Goal: Information Seeking & Learning: Learn about a topic

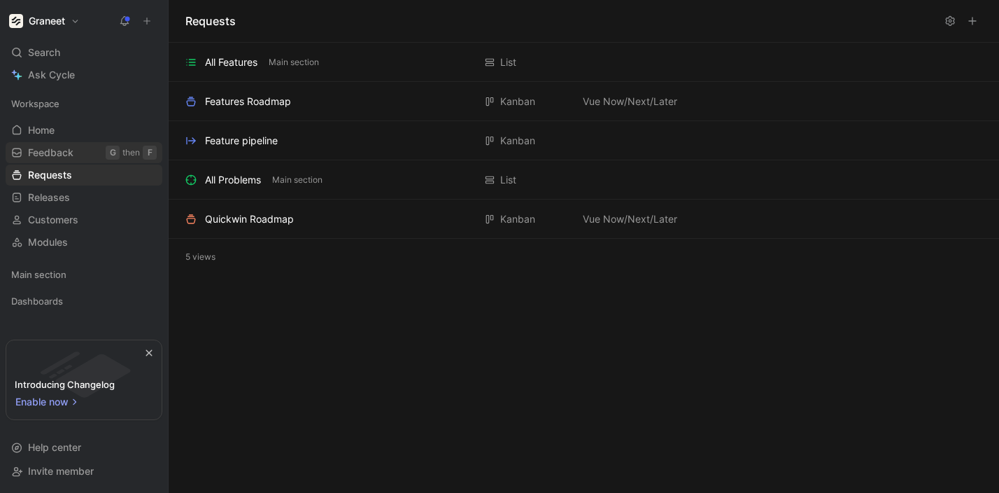
click at [76, 157] on link "Feedback G then F" at bounding box center [84, 152] width 157 height 21
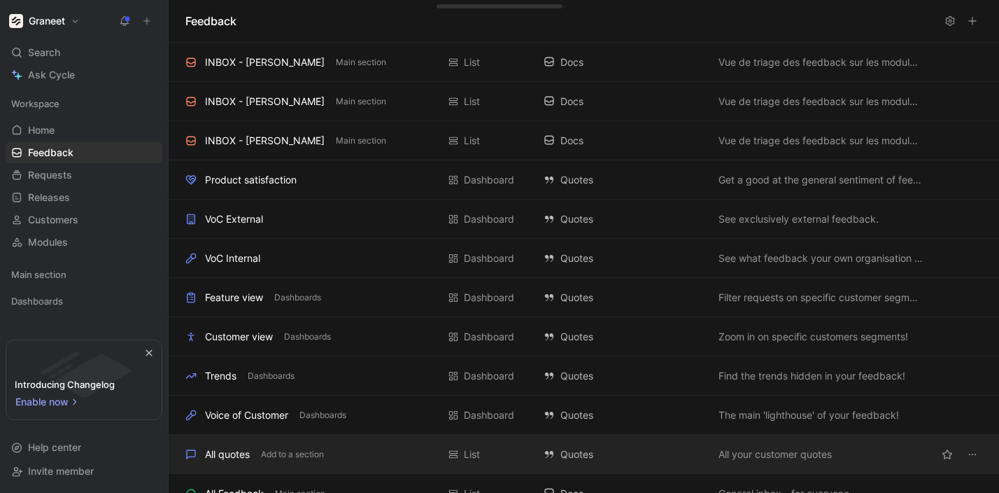
scroll to position [57, 0]
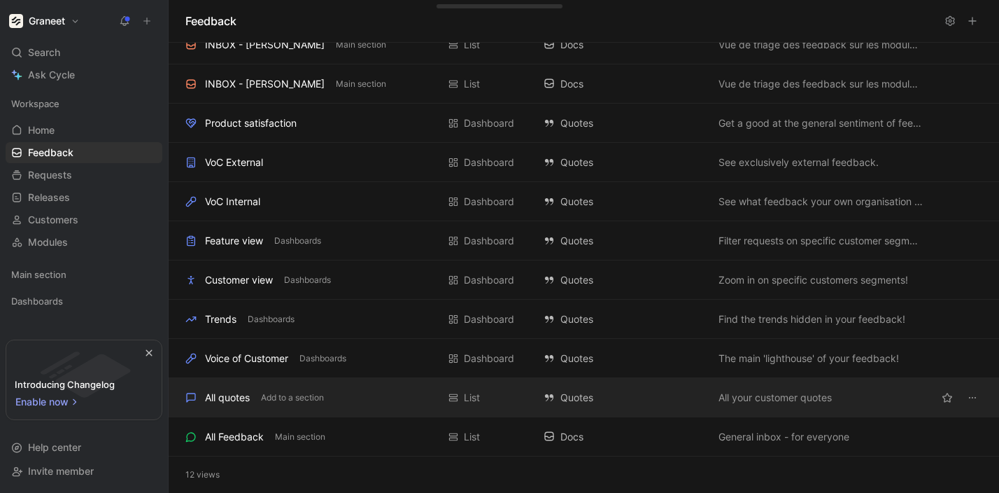
click at [257, 400] on div "All quotes Add to a section" at bounding box center [311, 397] width 252 height 17
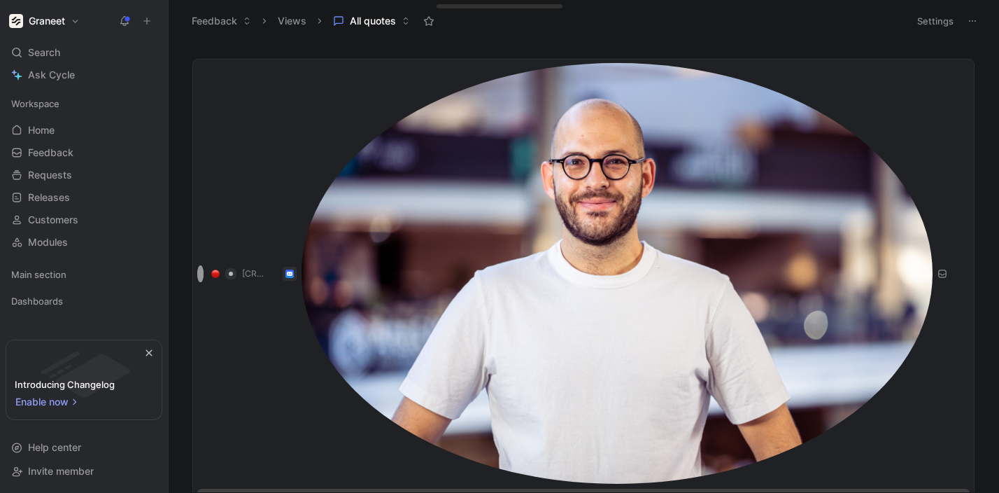
scroll to position [50, 0]
click at [399, 492] on div at bounding box center [499, 493] width 999 height 0
click at [55, 173] on span "Requests" at bounding box center [50, 175] width 44 height 14
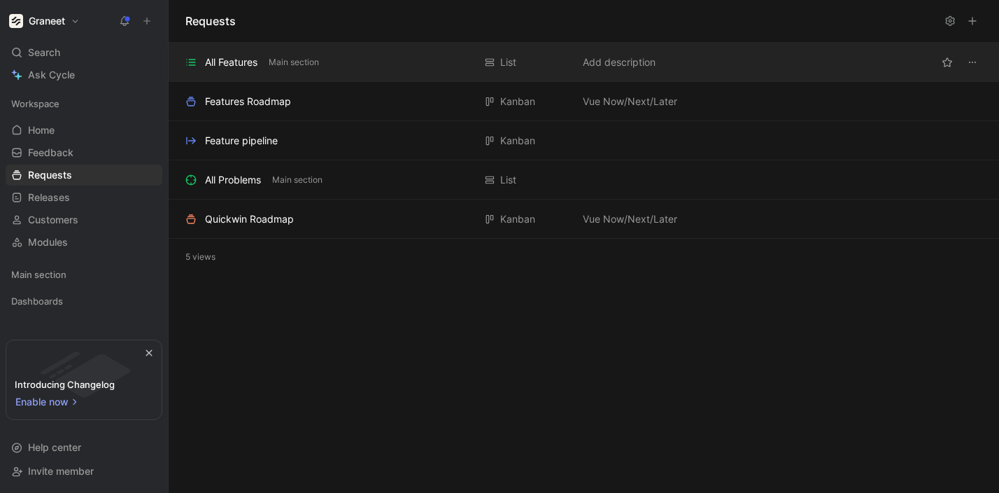
click at [249, 61] on div "All Features" at bounding box center [231, 62] width 52 height 17
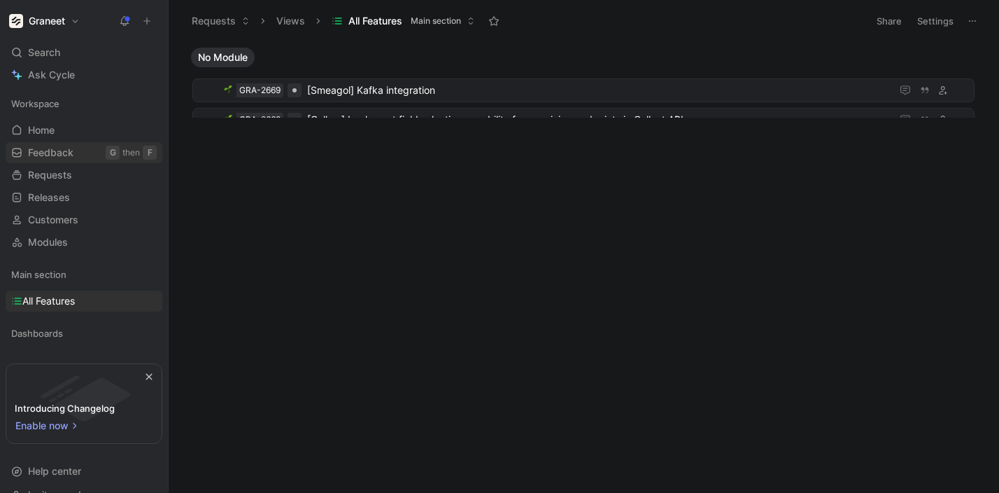
click at [66, 150] on span "Feedback" at bounding box center [50, 153] width 45 height 14
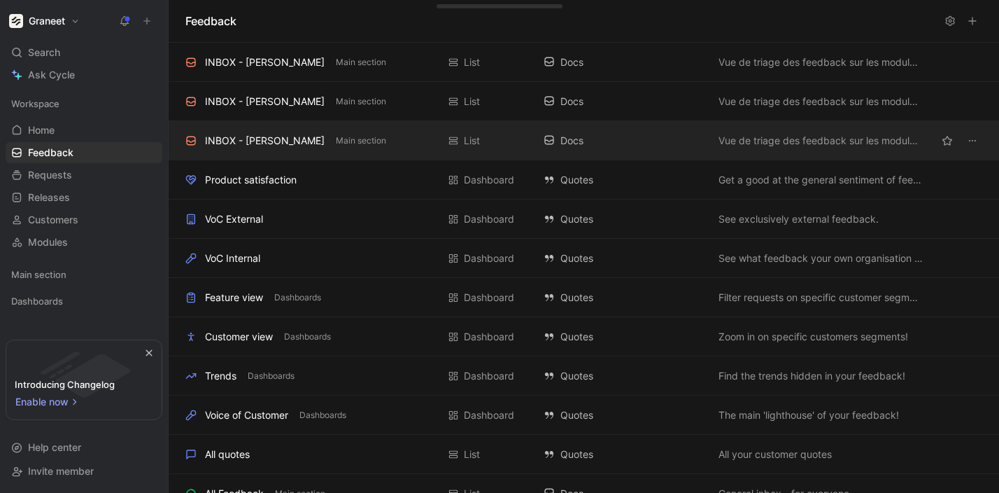
scroll to position [57, 0]
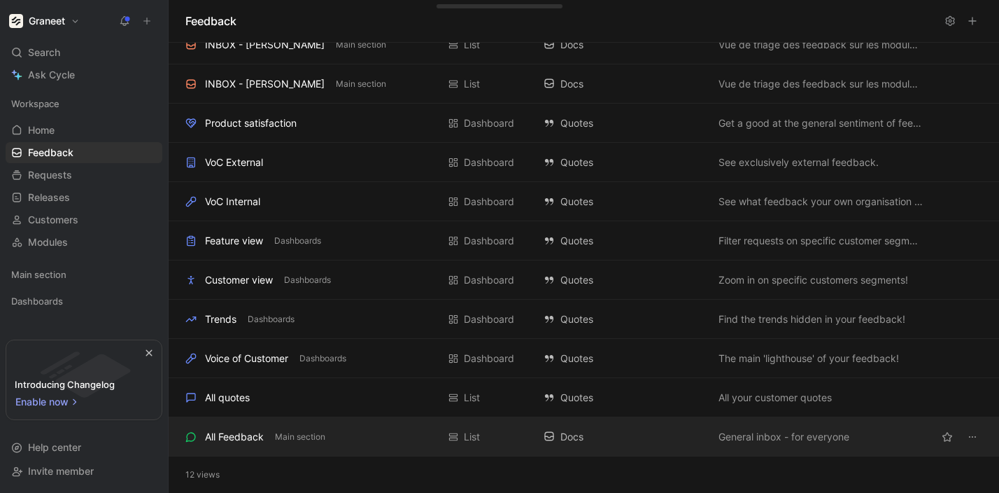
click at [221, 434] on div "All Feedback" at bounding box center [234, 436] width 59 height 17
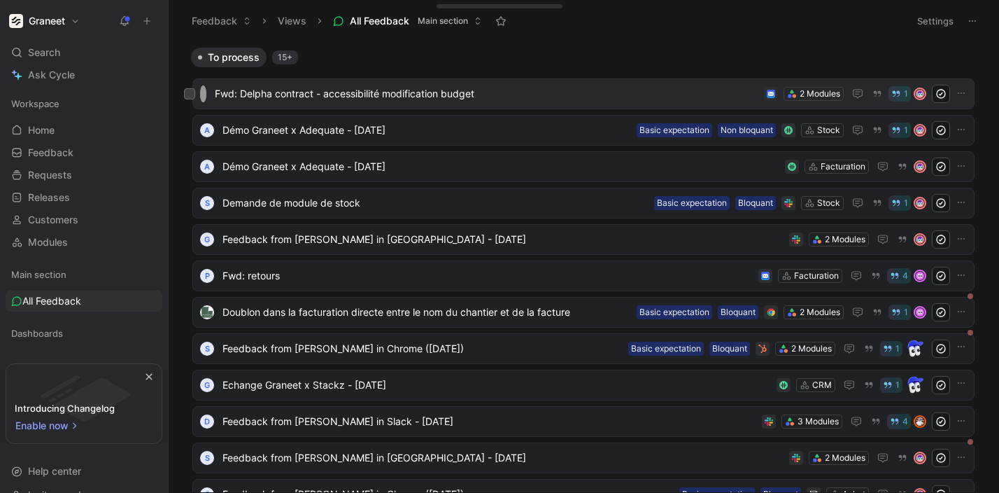
click at [560, 100] on span "Fwd: Delpha contract - accessibilité modification budget" at bounding box center [487, 93] width 544 height 17
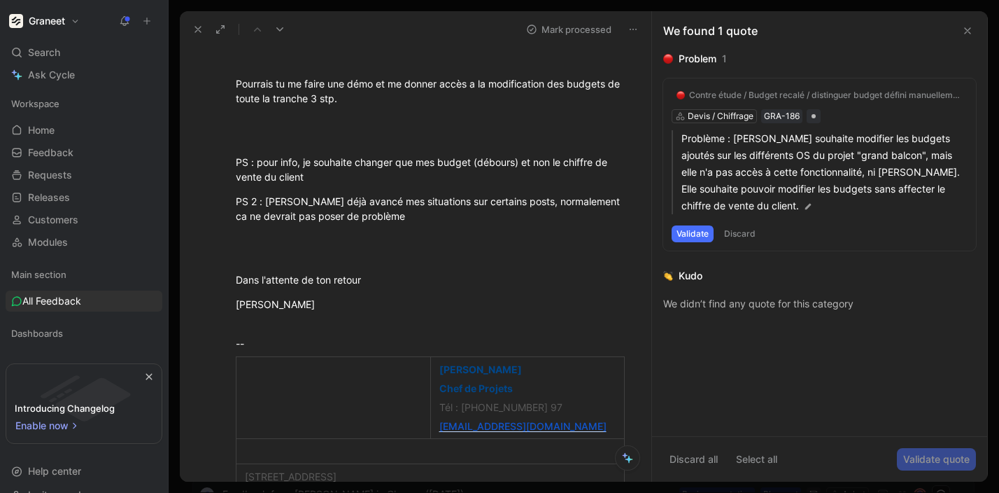
scroll to position [3827, 0]
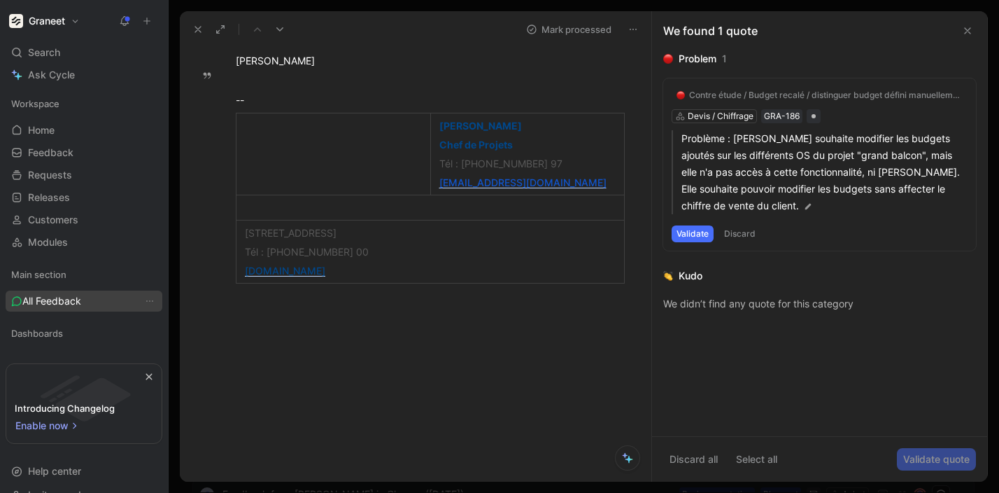
click at [50, 307] on span "All Feedback" at bounding box center [51, 301] width 59 height 14
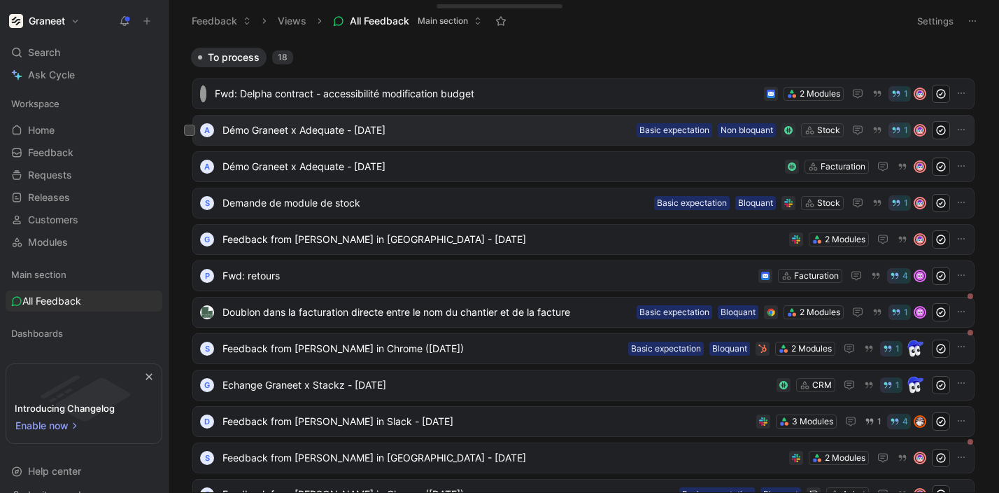
click at [302, 128] on span "Démo Graneet x Adequate - [DATE]" at bounding box center [427, 130] width 409 height 17
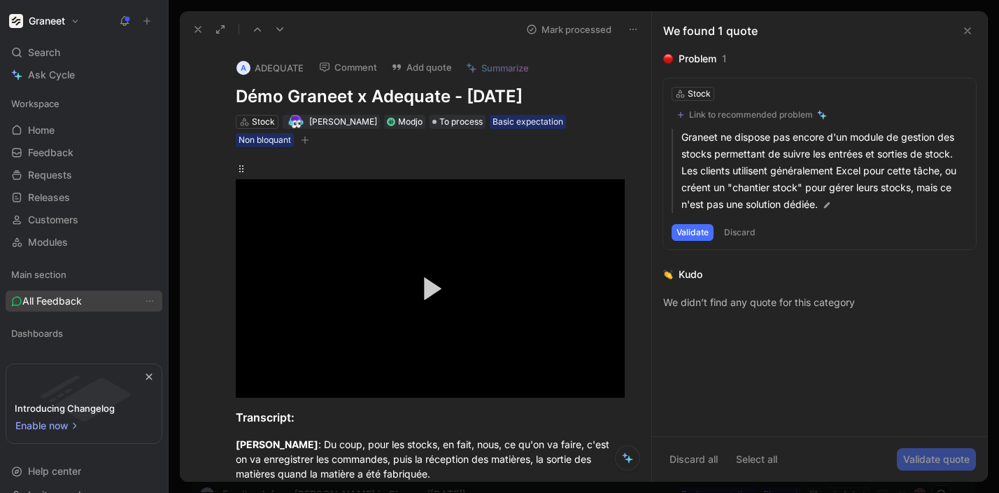
click at [66, 298] on span "All Feedback" at bounding box center [51, 301] width 59 height 14
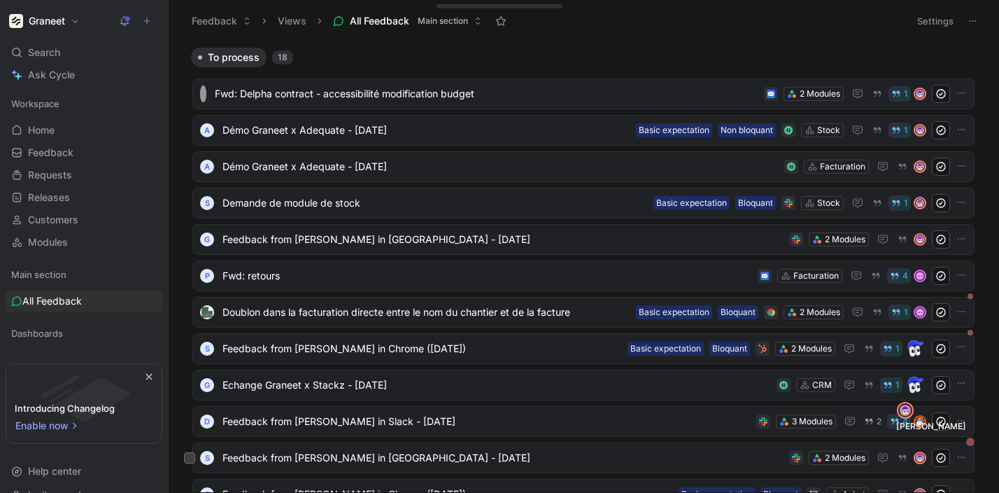
click at [972, 442] on div at bounding box center [971, 441] width 8 height 8
